Goal: Information Seeking & Learning: Learn about a topic

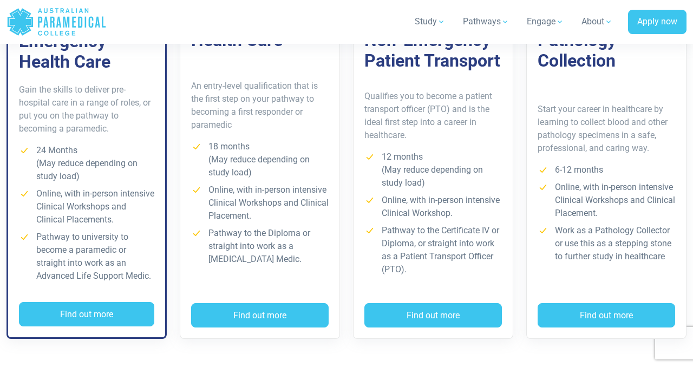
scroll to position [917, 0]
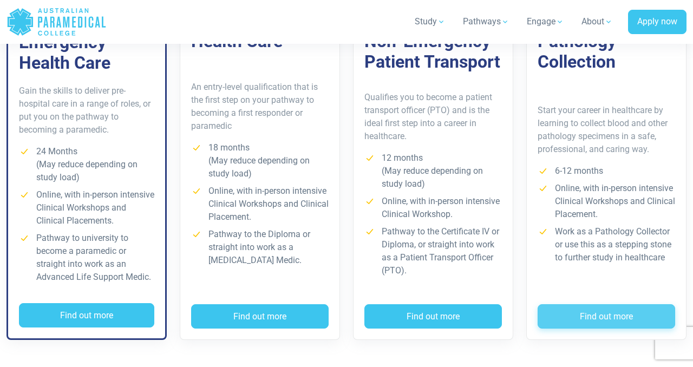
click at [598, 305] on button "Find out more" at bounding box center [605, 316] width 137 height 25
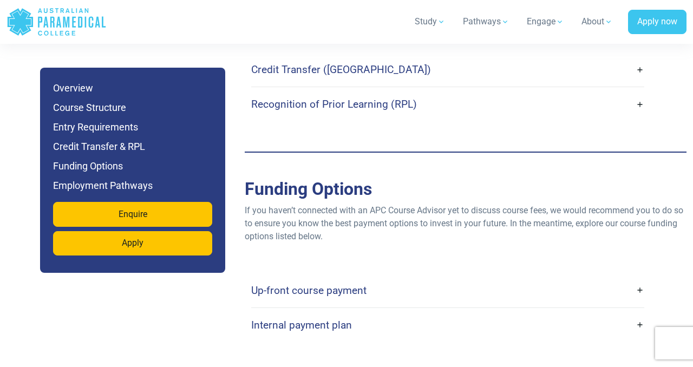
scroll to position [3073, 0]
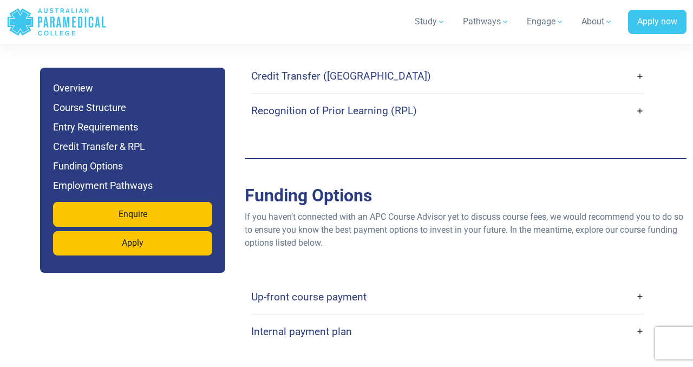
click at [638, 284] on link "Up-front course payment" at bounding box center [447, 296] width 393 height 25
click at [639, 284] on link "Up-front course payment" at bounding box center [447, 296] width 393 height 25
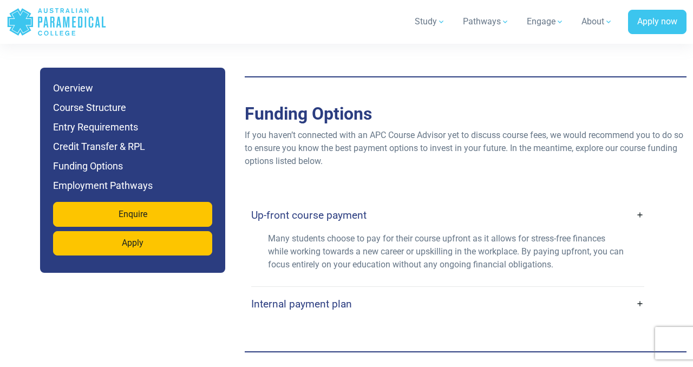
scroll to position [3158, 0]
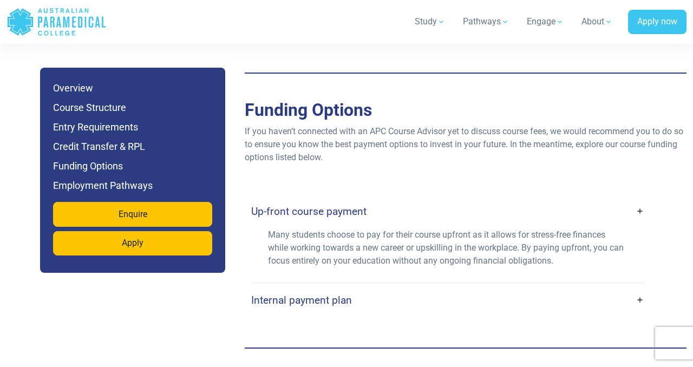
click at [640, 287] on link "Internal payment plan" at bounding box center [447, 299] width 393 height 25
click at [639, 287] on link "Internal payment plan" at bounding box center [447, 299] width 393 height 25
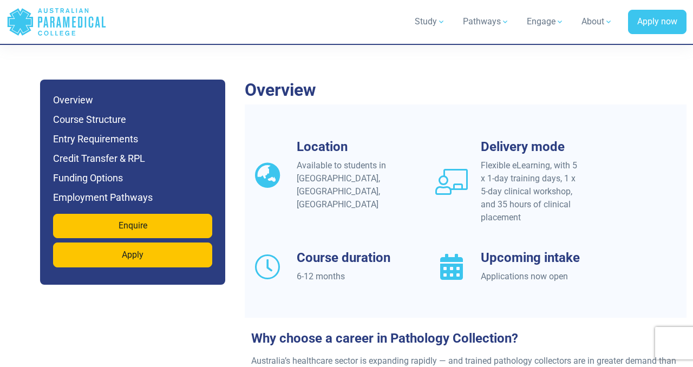
scroll to position [974, 0]
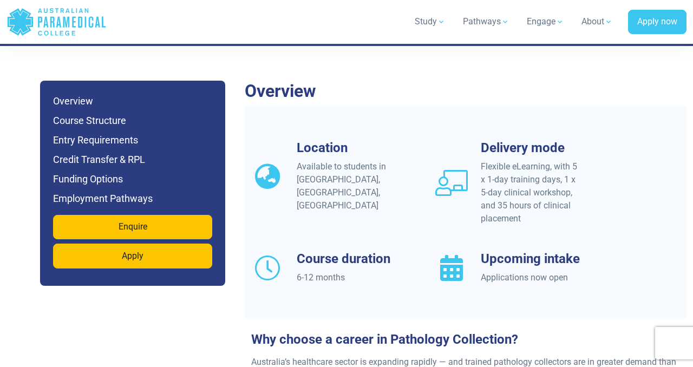
click at [272, 163] on icon at bounding box center [267, 176] width 32 height 26
click at [317, 140] on h3 "Location" at bounding box center [347, 148] width 100 height 16
click at [303, 140] on h3 "Location" at bounding box center [347, 148] width 100 height 16
click at [314, 182] on div "Location Available to students in NSW, QLD, VIC" at bounding box center [337, 182] width 184 height 85
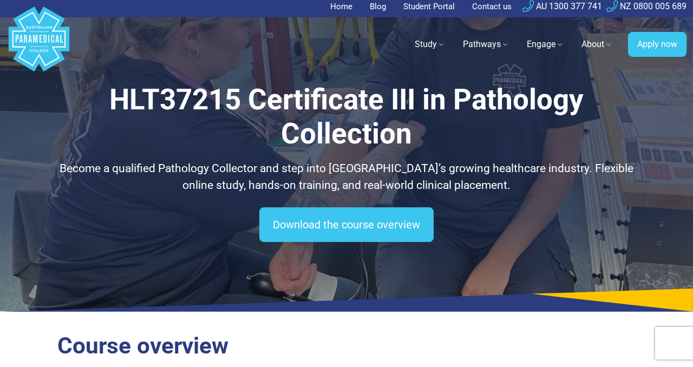
scroll to position [0, 0]
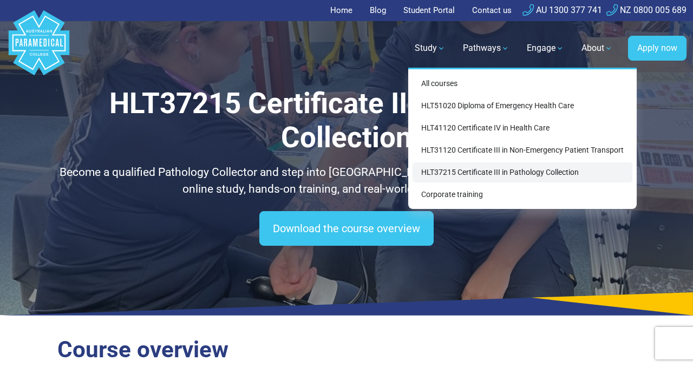
click at [429, 170] on link "HLT37215 Certificate III in Pathology Collection" at bounding box center [522, 172] width 220 height 20
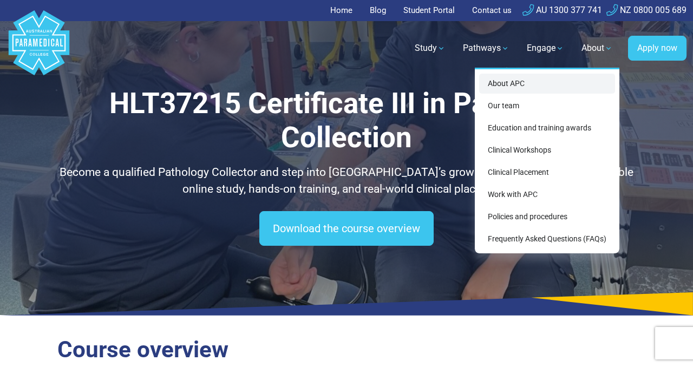
click at [509, 83] on link "About APC" at bounding box center [547, 84] width 136 height 20
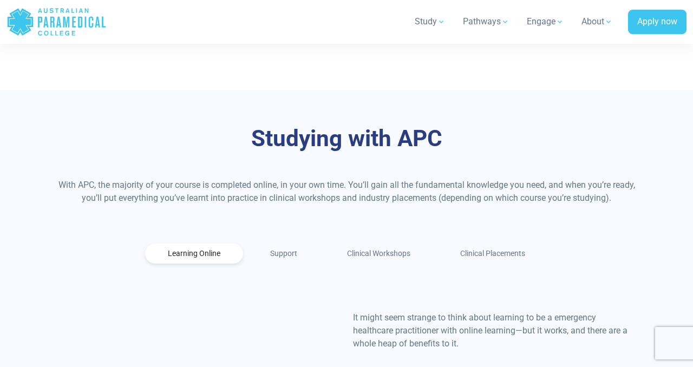
scroll to position [604, 0]
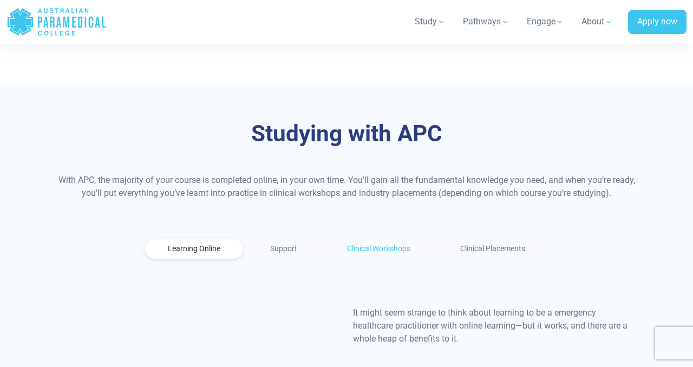
click at [364, 239] on link "Clinical Workshops" at bounding box center [378, 249] width 109 height 20
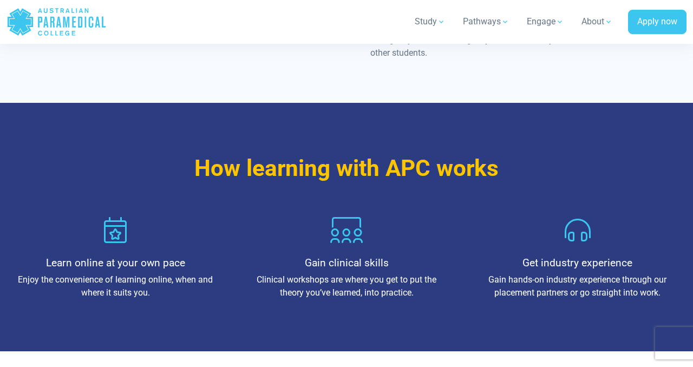
scroll to position [1082, 0]
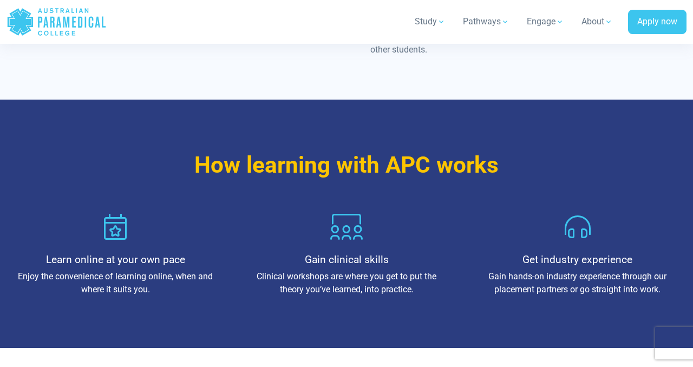
click at [571, 253] on h4 "Get industry experience" at bounding box center [577, 259] width 201 height 12
click at [572, 214] on icon at bounding box center [577, 227] width 32 height 26
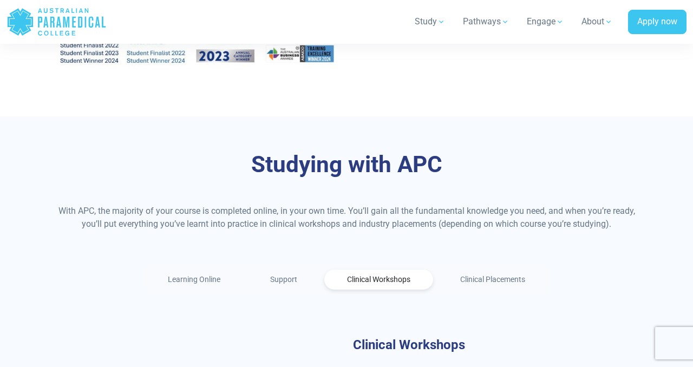
scroll to position [566, 0]
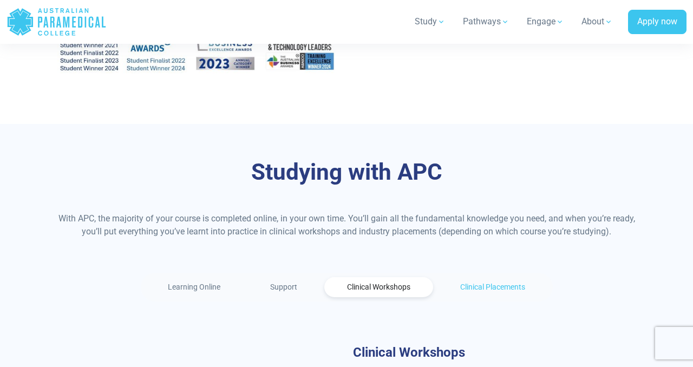
click at [473, 277] on link "Clinical Placements" at bounding box center [492, 287] width 110 height 20
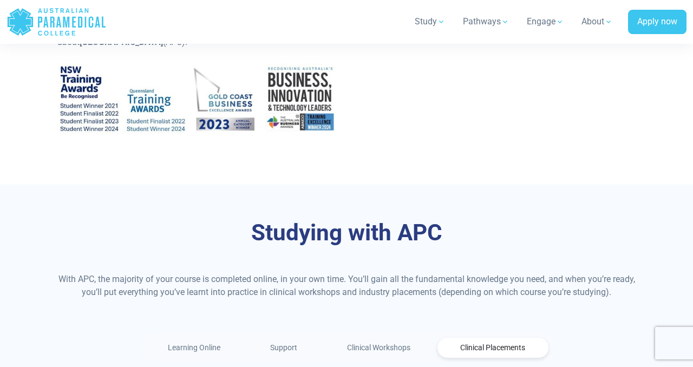
scroll to position [502, 0]
